Goal: Task Accomplishment & Management: Use online tool/utility

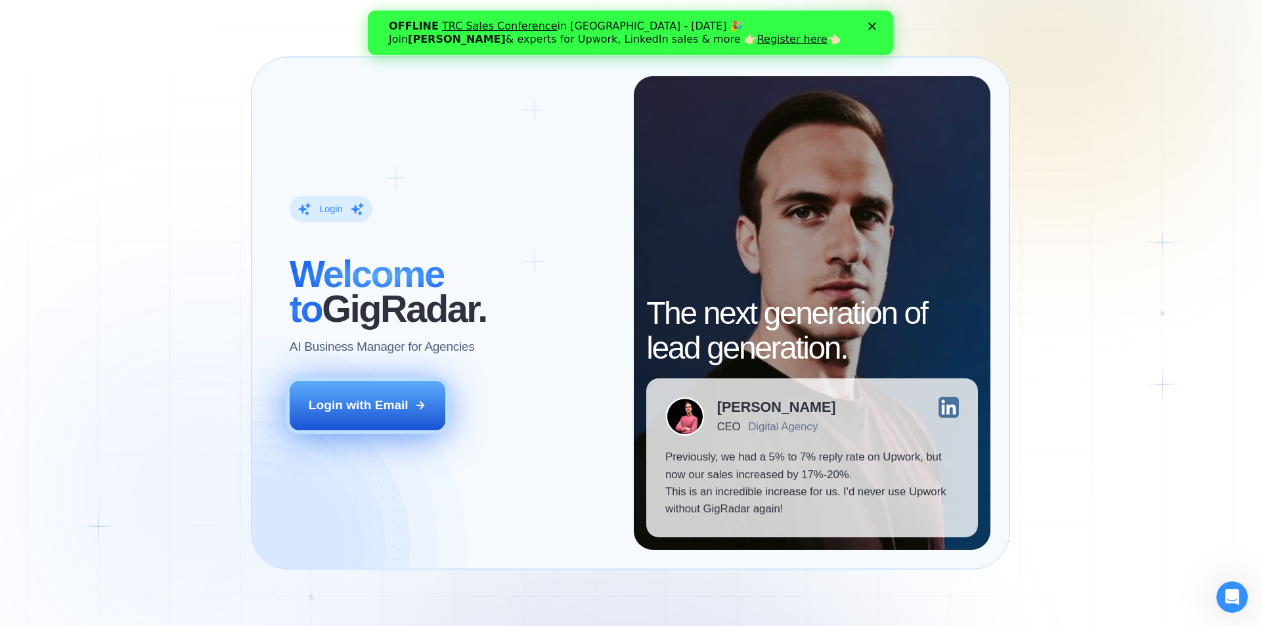
click at [355, 399] on div "Login with Email" at bounding box center [359, 405] width 100 height 17
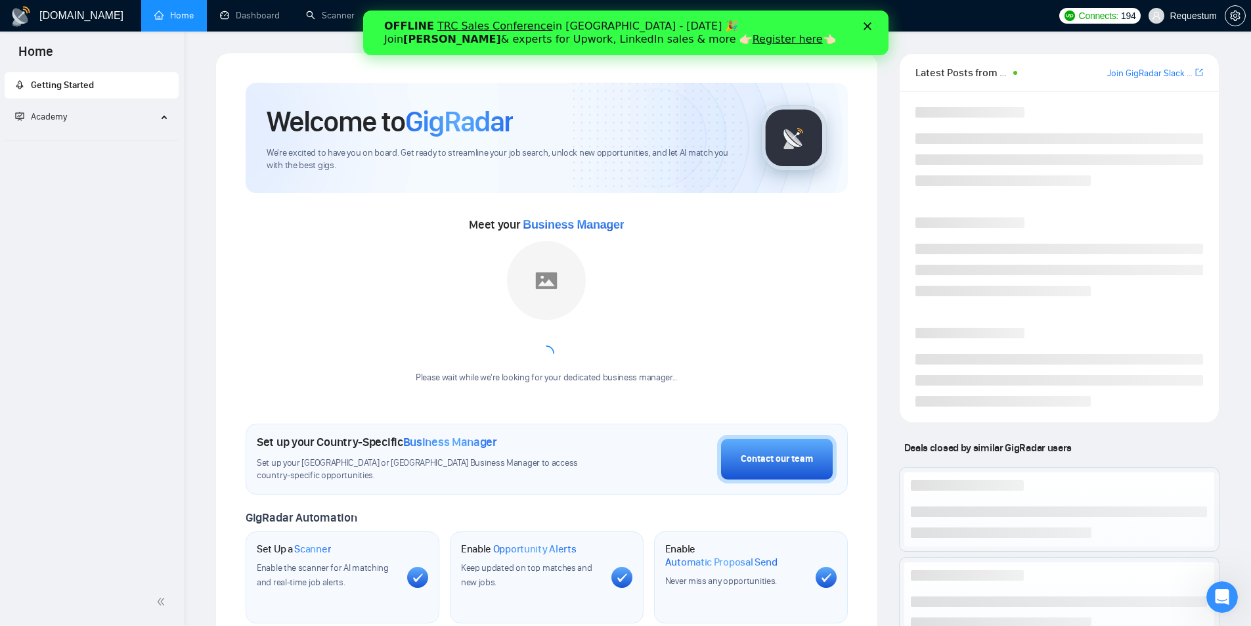
click at [864, 26] on icon "Закрыть" at bounding box center [867, 26] width 8 height 8
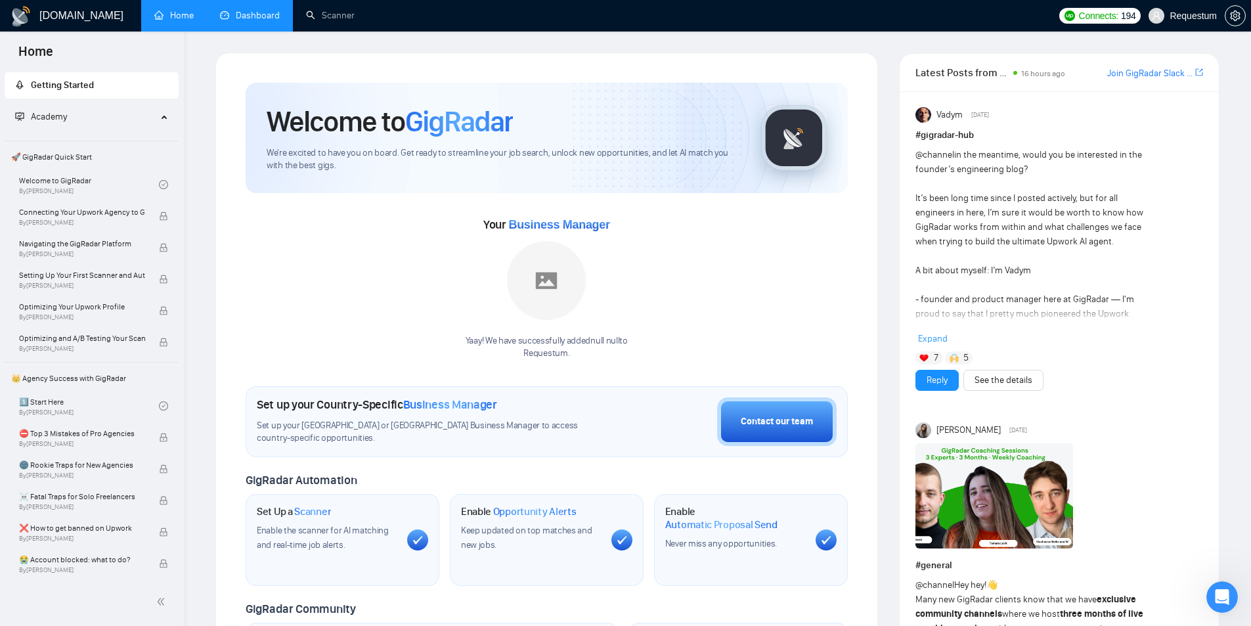
click at [261, 14] on link "Dashboard" at bounding box center [250, 15] width 60 height 11
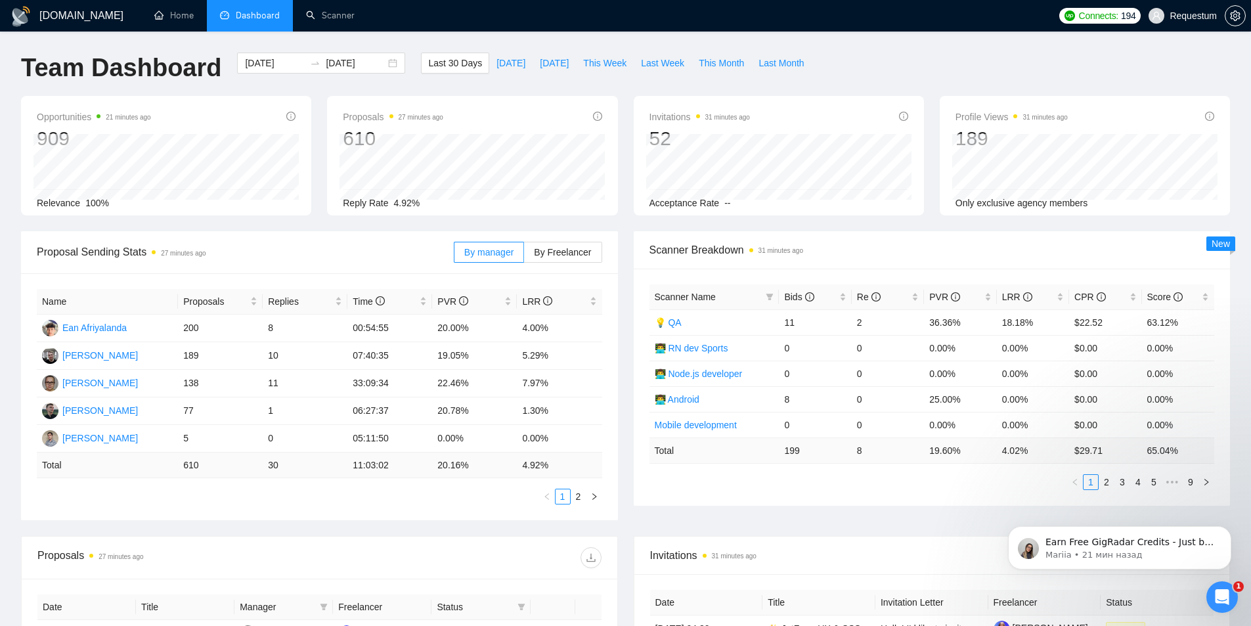
click at [1037, 52] on div "GigRadar.io Home Dashboard Scanner Connects: 194 Requestum Team Dashboard 2025-…" at bounding box center [625, 527] width 1251 height 1055
click at [246, 7] on li "Dashboard" at bounding box center [250, 16] width 86 height 32
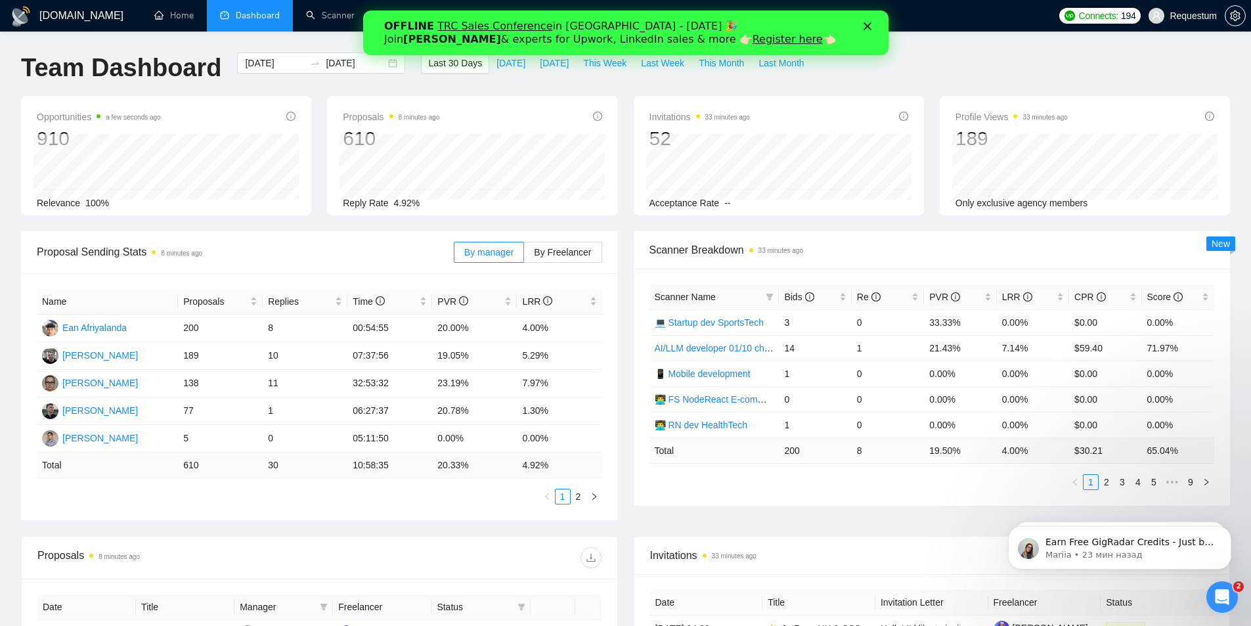
click at [865, 25] on polygon "Закрыть" at bounding box center [867, 26] width 8 height 8
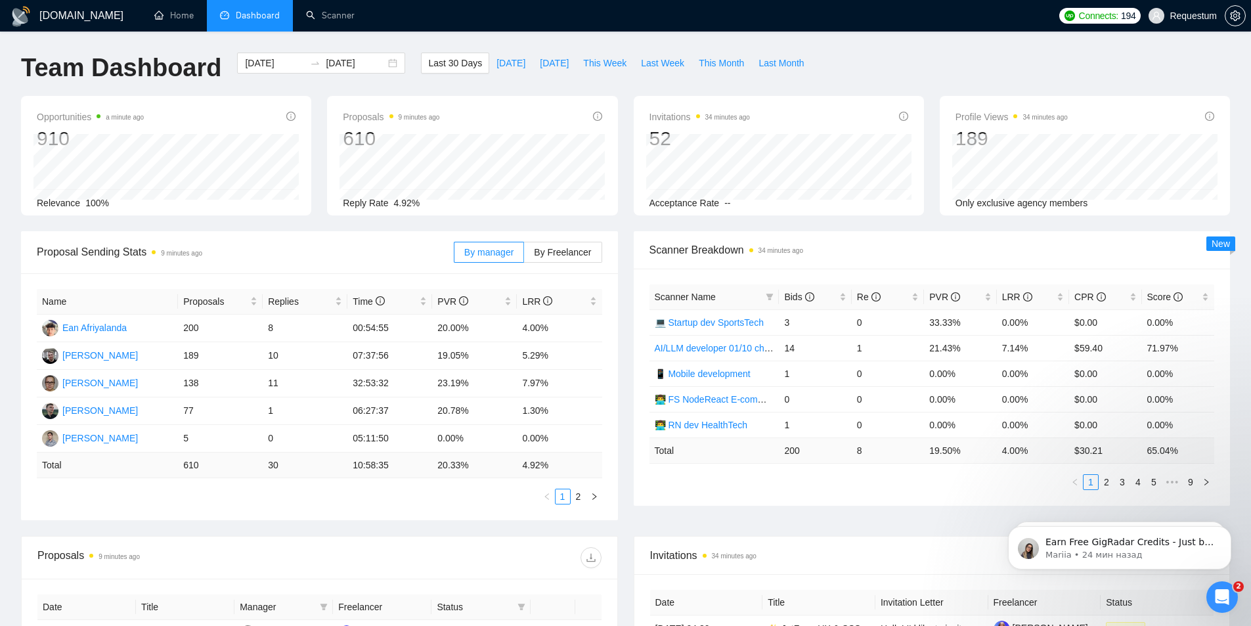
click at [186, 37] on div "[DOMAIN_NAME] Home Dashboard Scanner Connects: 194 Requestum Team Dashboard [DA…" at bounding box center [625, 527] width 1251 height 1055
click at [331, 15] on link "Scanner" at bounding box center [330, 15] width 49 height 11
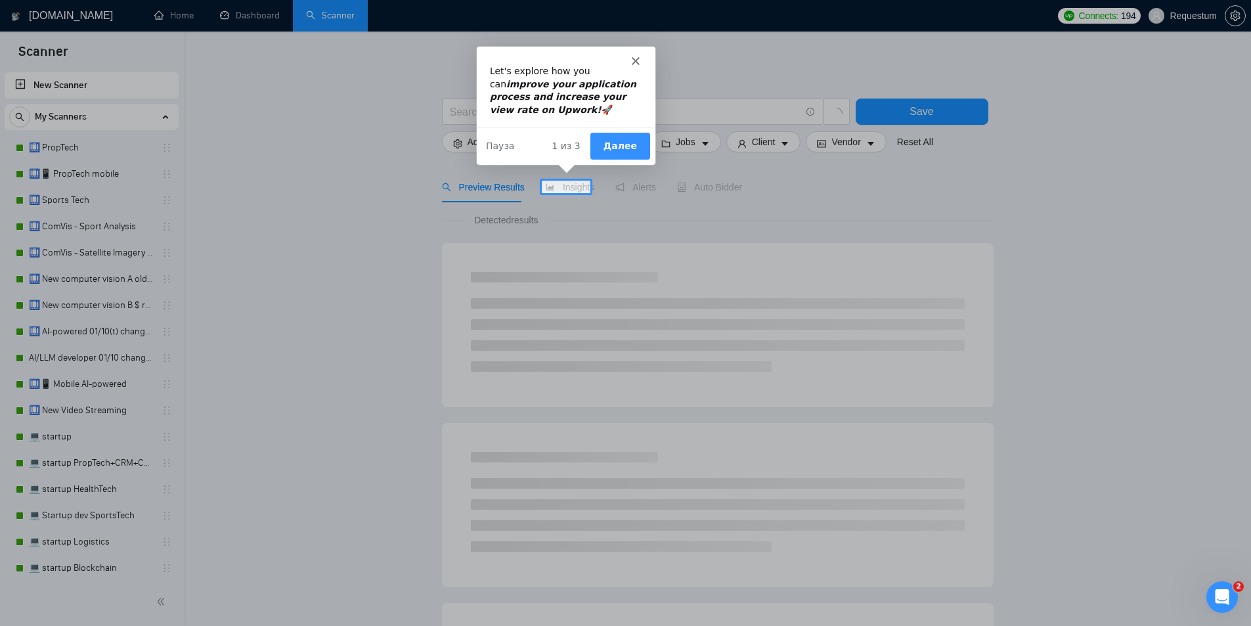
click at [632, 58] on icon "Закрыть" at bounding box center [635, 60] width 8 height 8
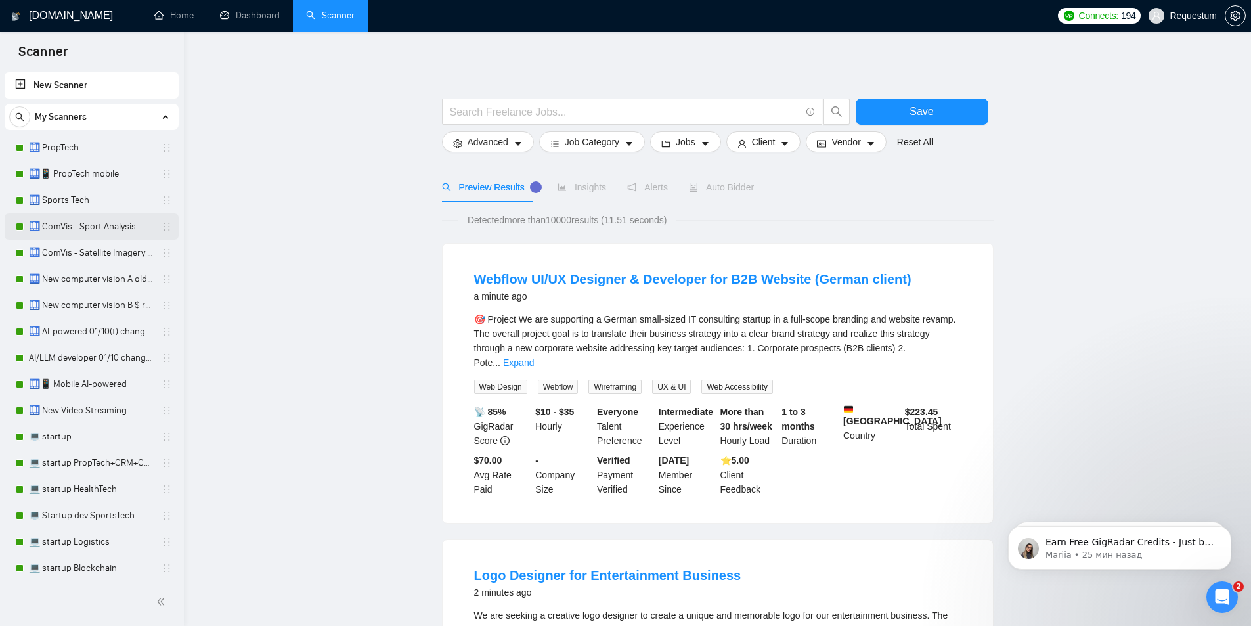
click at [92, 223] on link "🛄 ComVis - Sport Analysis" at bounding box center [91, 226] width 125 height 26
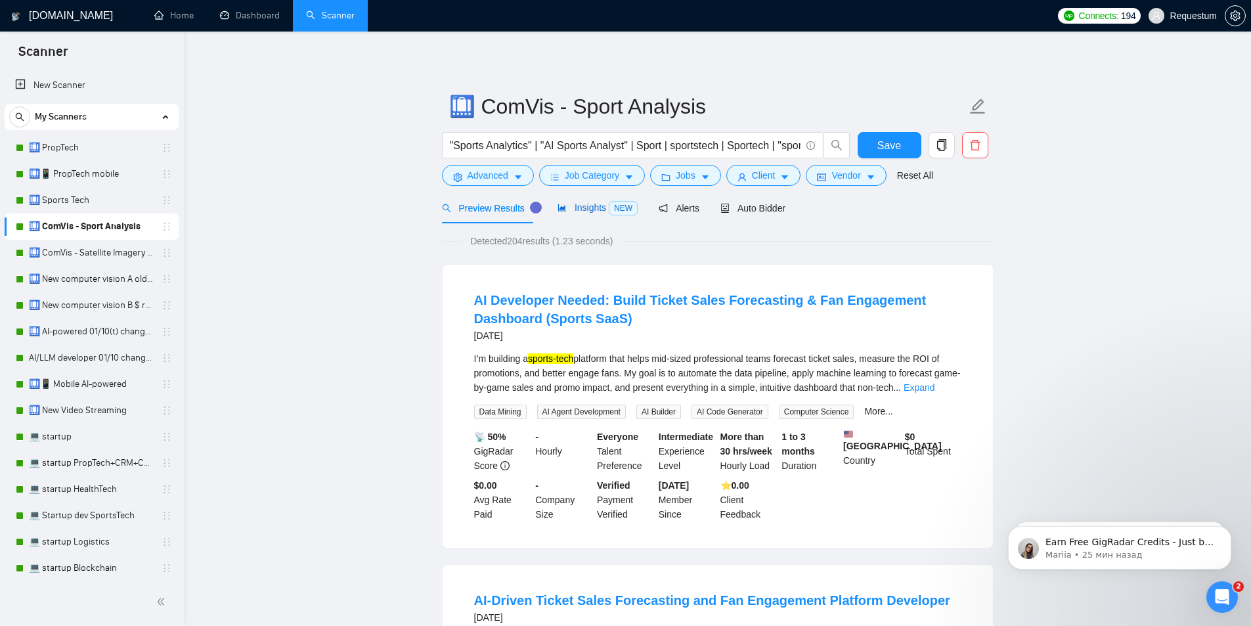
click at [578, 202] on span "Insights NEW" at bounding box center [597, 207] width 80 height 11
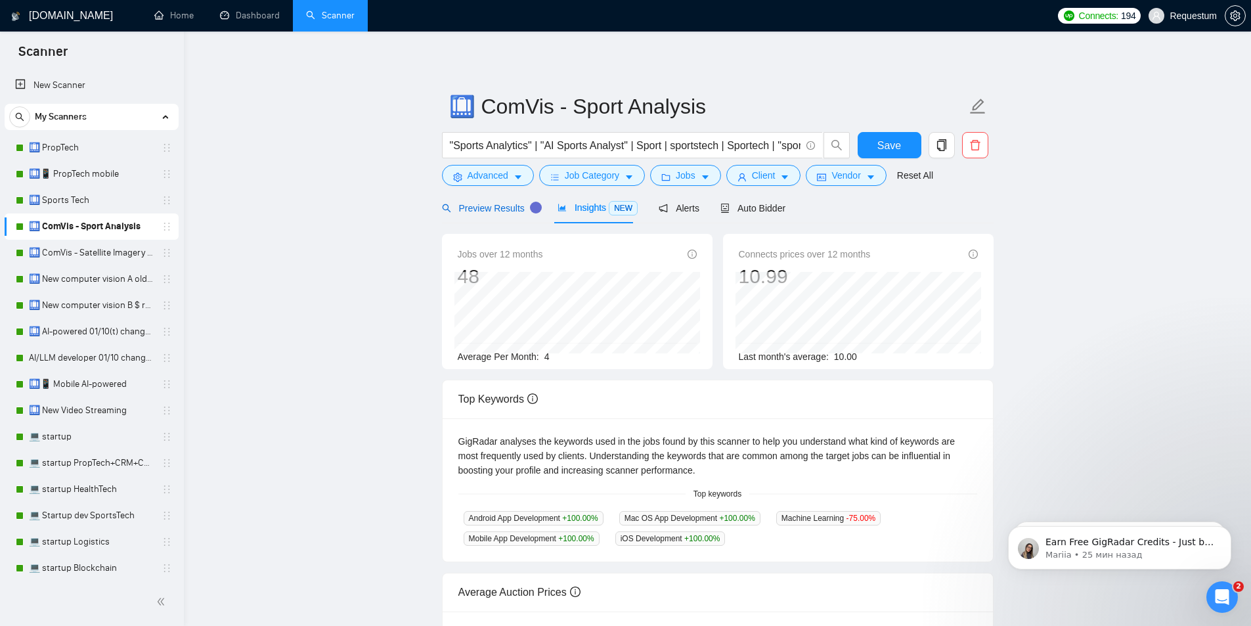
click at [467, 205] on span "Preview Results" at bounding box center [489, 208] width 95 height 11
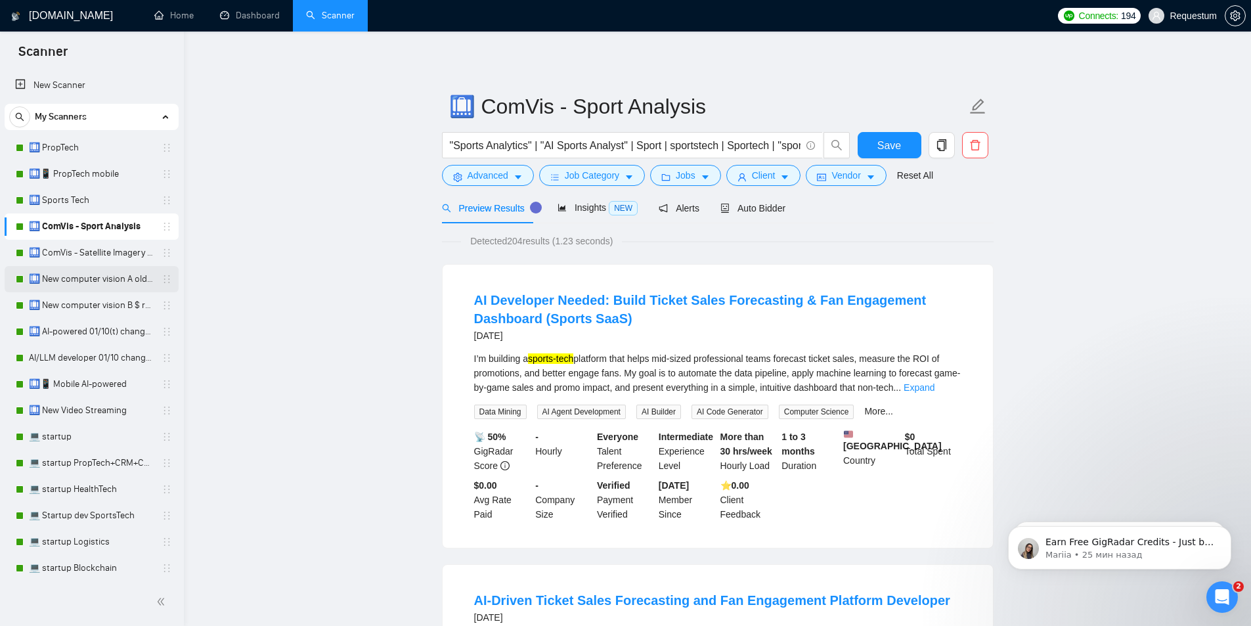
click at [106, 274] on link "🛄 New computer vision A old rate" at bounding box center [91, 279] width 125 height 26
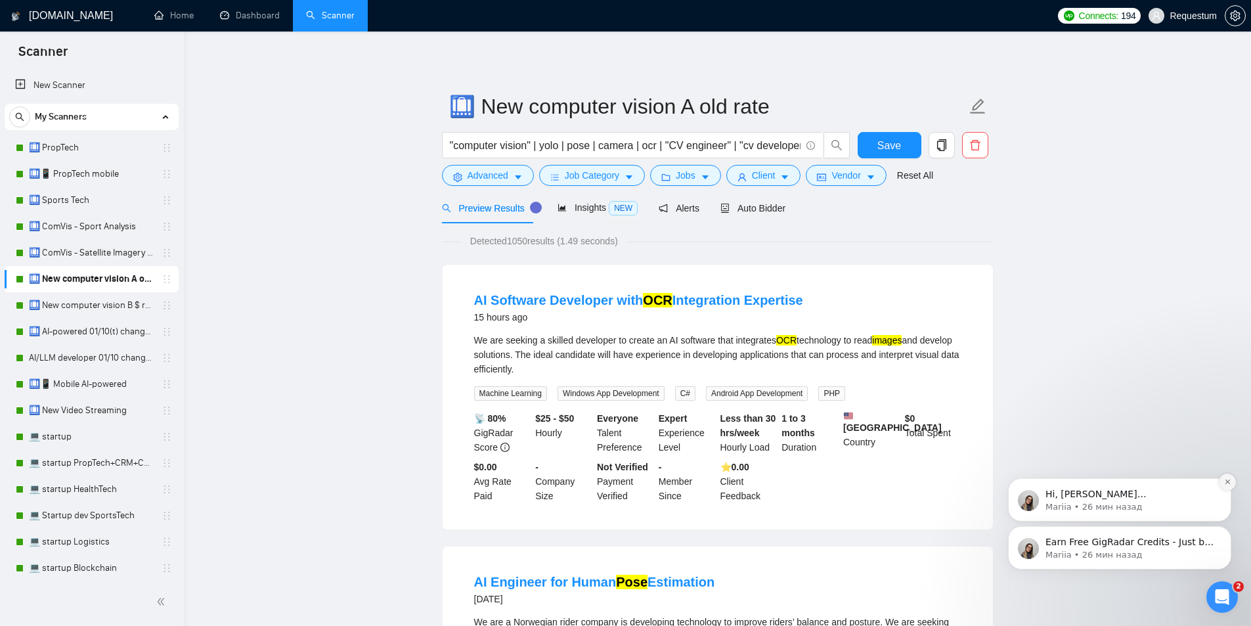
click at [1229, 480] on icon "Dismiss notification" at bounding box center [1226, 481] width 5 height 5
click at [1228, 528] on icon "Dismiss notification" at bounding box center [1227, 529] width 7 height 7
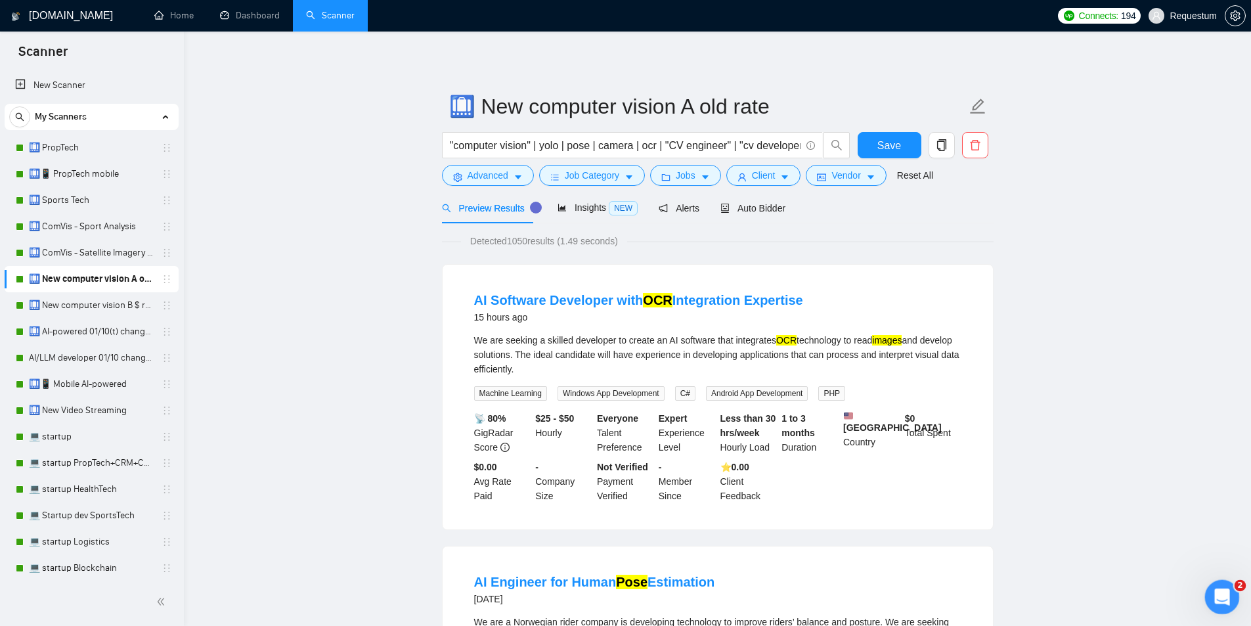
click at [1215, 600] on icon "Открыть службу сообщений Intercom" at bounding box center [1220, 595] width 22 height 22
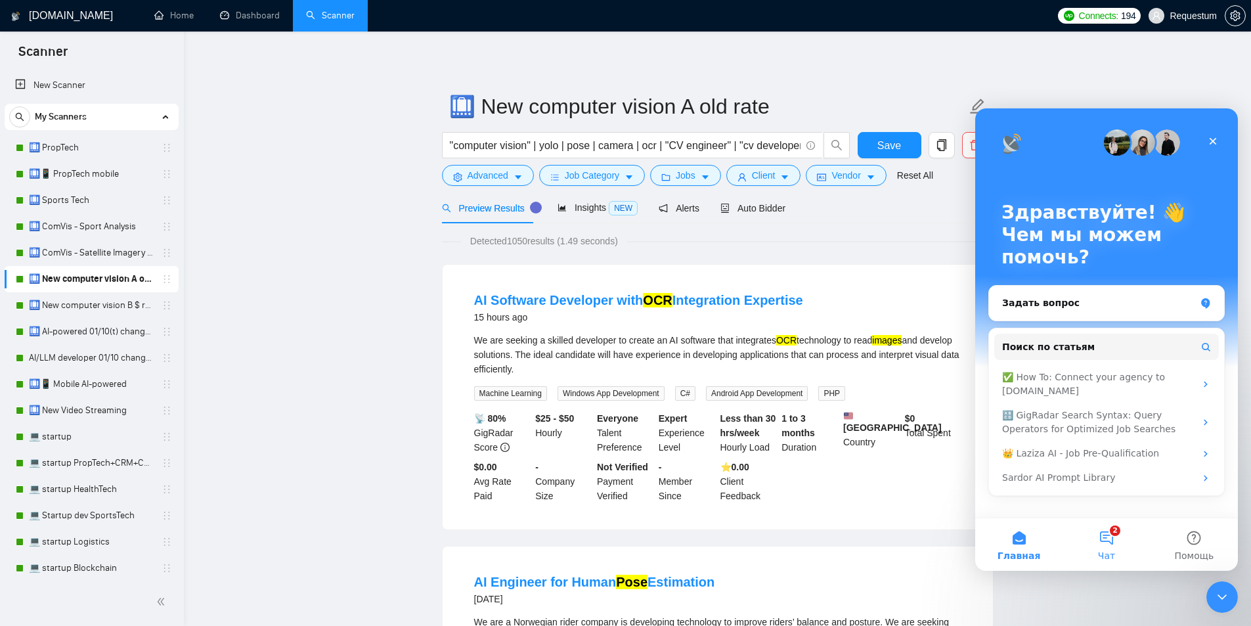
click at [1106, 539] on button "2 Чат" at bounding box center [1105, 544] width 87 height 53
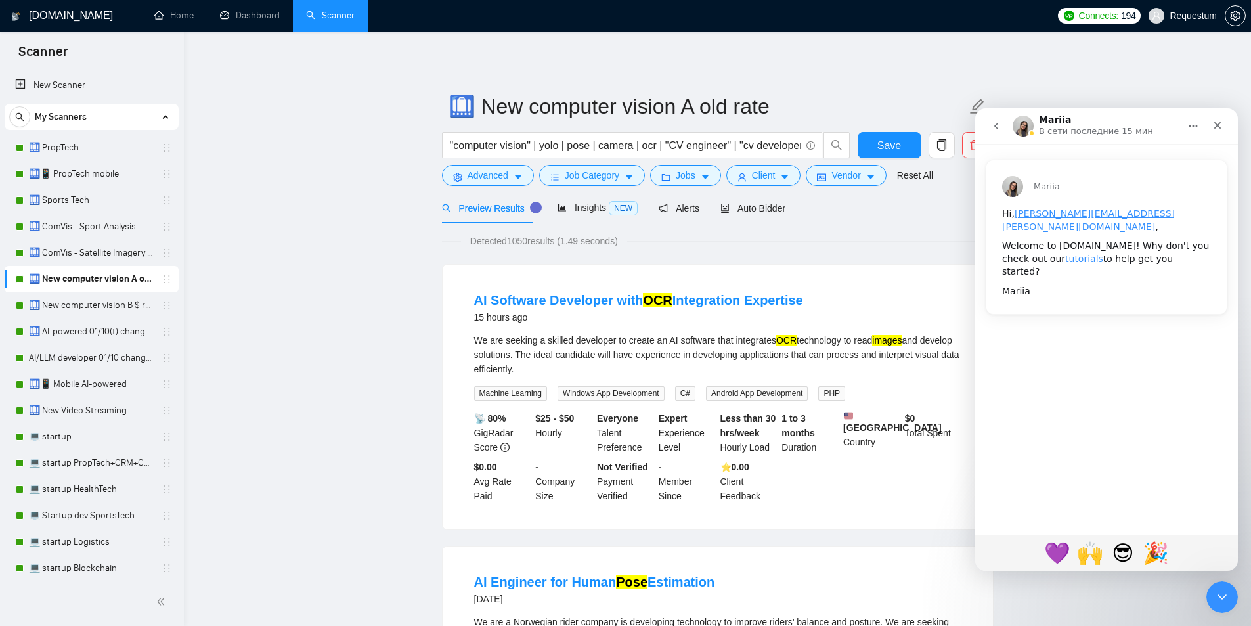
click at [1065, 253] on link "tutorials" at bounding box center [1084, 258] width 38 height 11
click at [1219, 593] on icon "Закрыть службу сообщений Intercom" at bounding box center [1220, 595] width 16 height 16
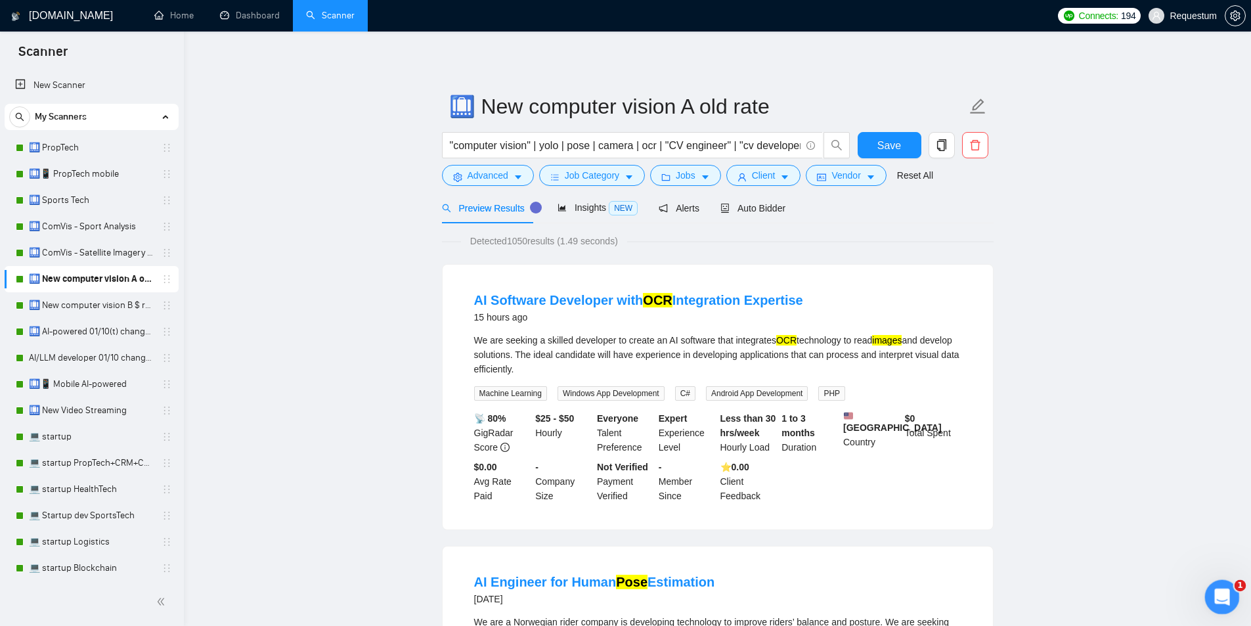
click at [1219, 599] on icon "Открыть службу сообщений Intercom" at bounding box center [1220, 595] width 22 height 22
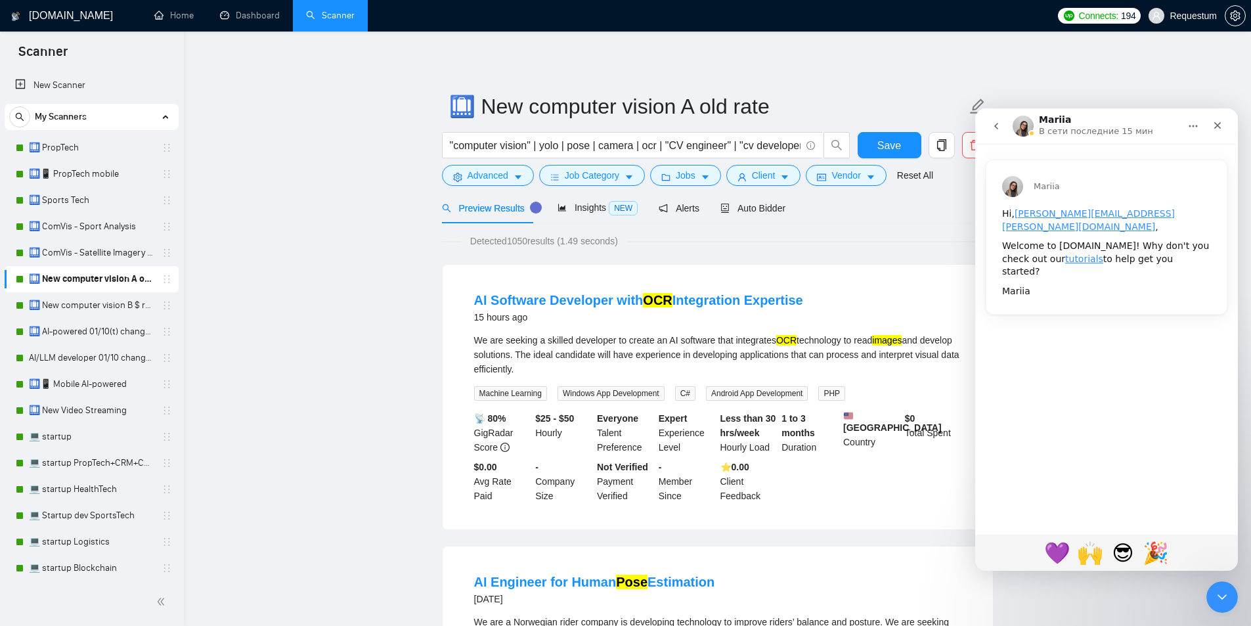
click at [1002, 114] on button "go back" at bounding box center [995, 126] width 25 height 25
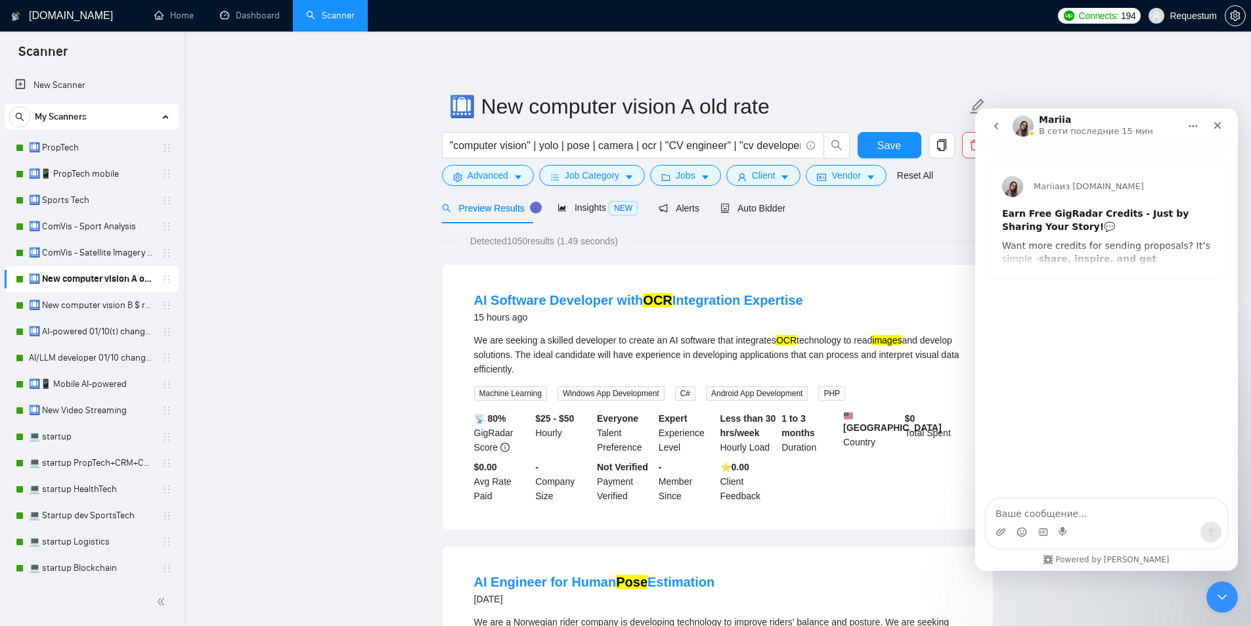
click at [1184, 257] on div "Mariia из [DOMAIN_NAME] Earn Free GigRadar Credits - Just by Sharing Your Story…" at bounding box center [1106, 219] width 240 height 118
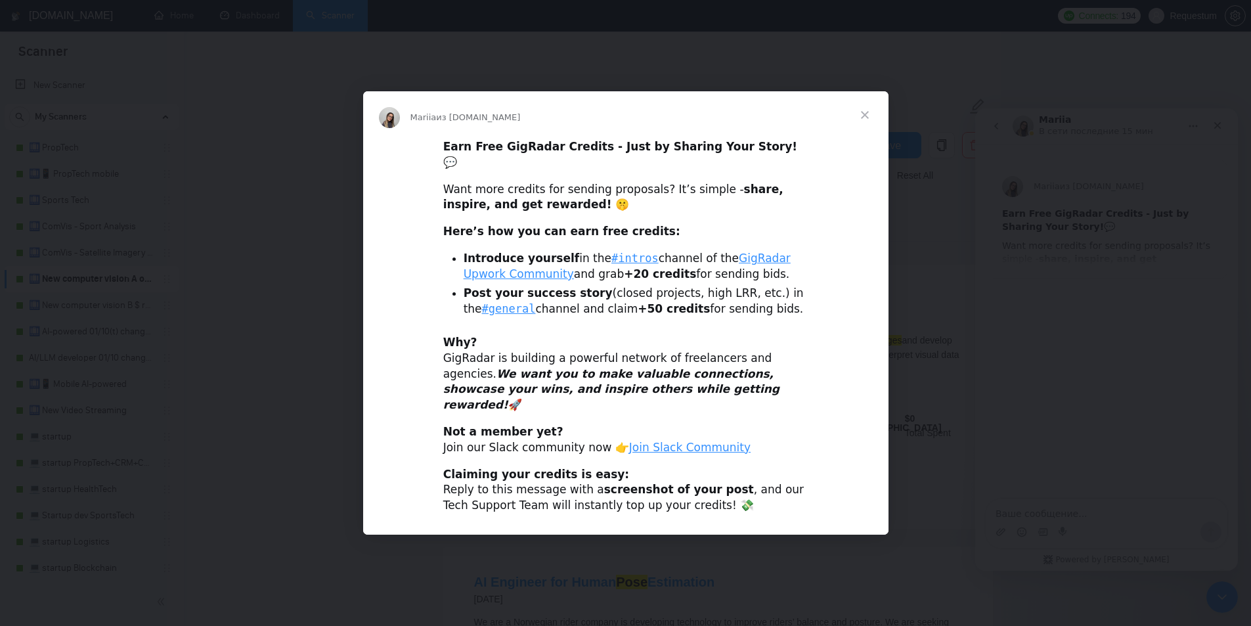
click at [865, 127] on span "Закрыть" at bounding box center [864, 114] width 47 height 47
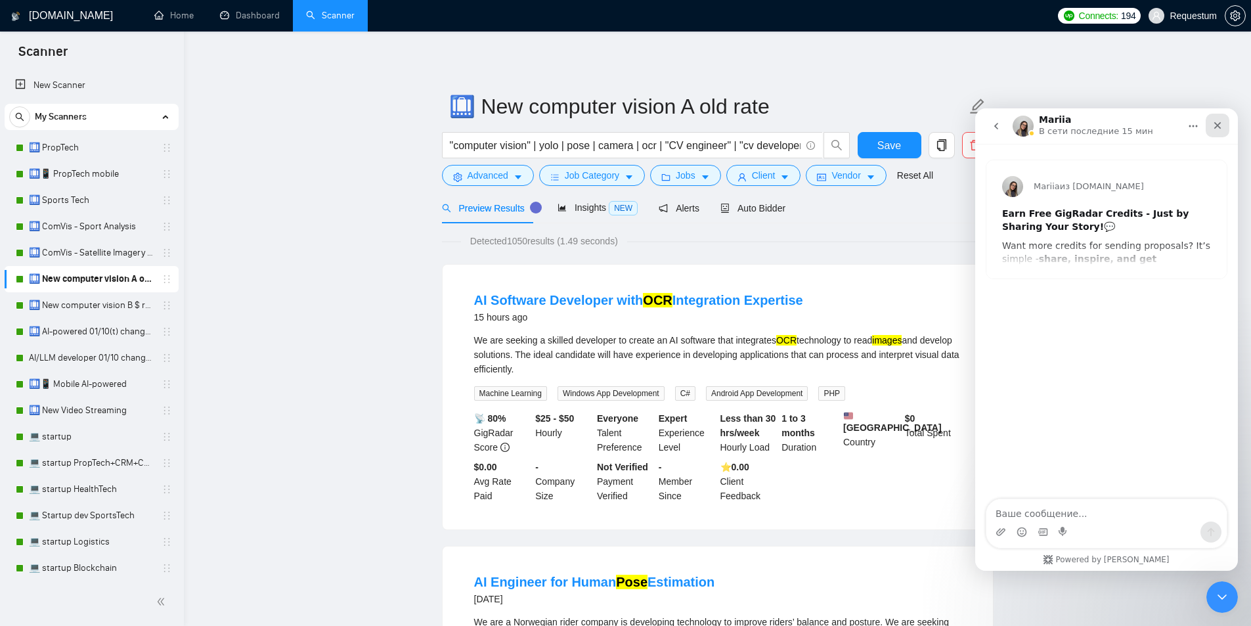
drag, startPoint x: 1219, startPoint y: 122, endPoint x: 2186, endPoint y: 233, distance: 972.8
click at [1219, 122] on icon "Закрыть" at bounding box center [1217, 125] width 11 height 11
